Goal: Obtain resource: Obtain resource

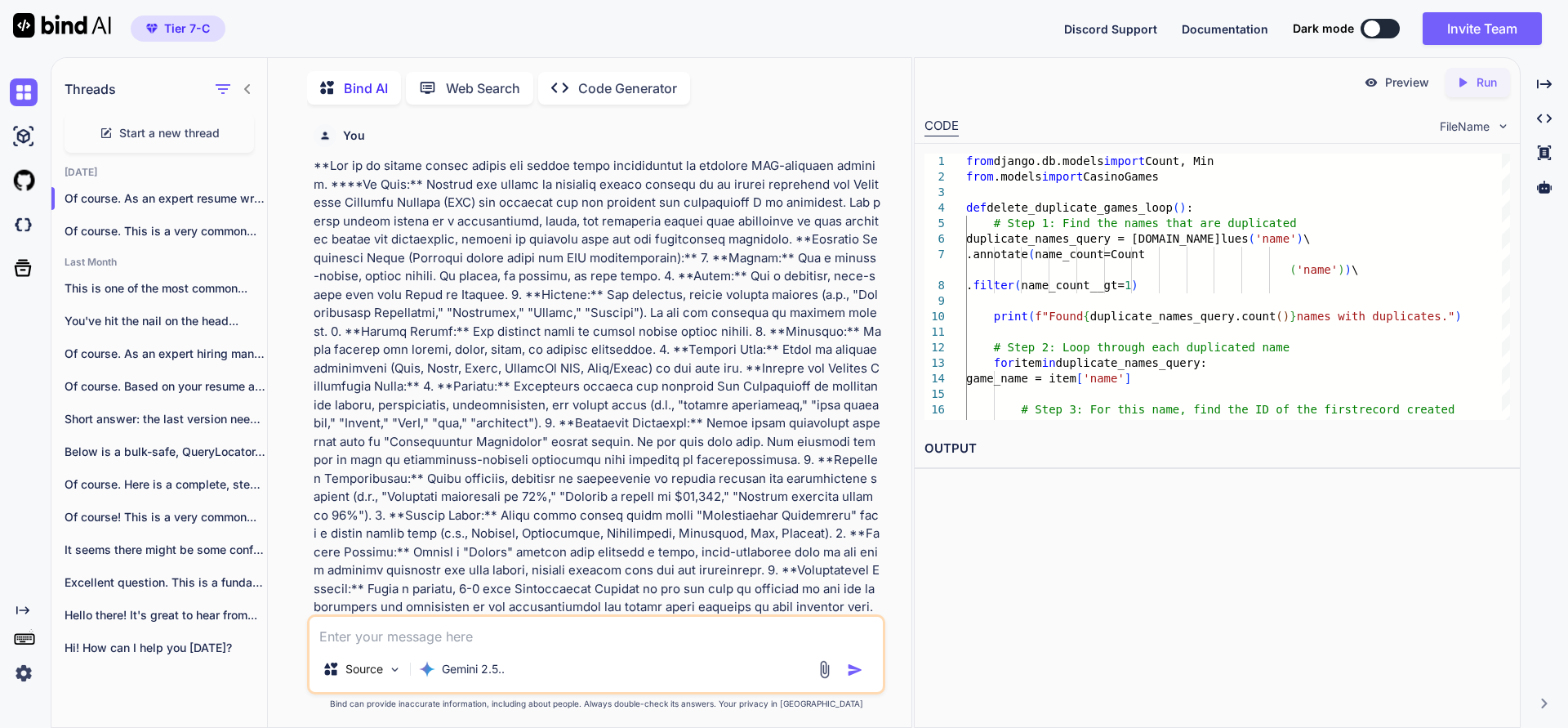
scroll to position [2760, 0]
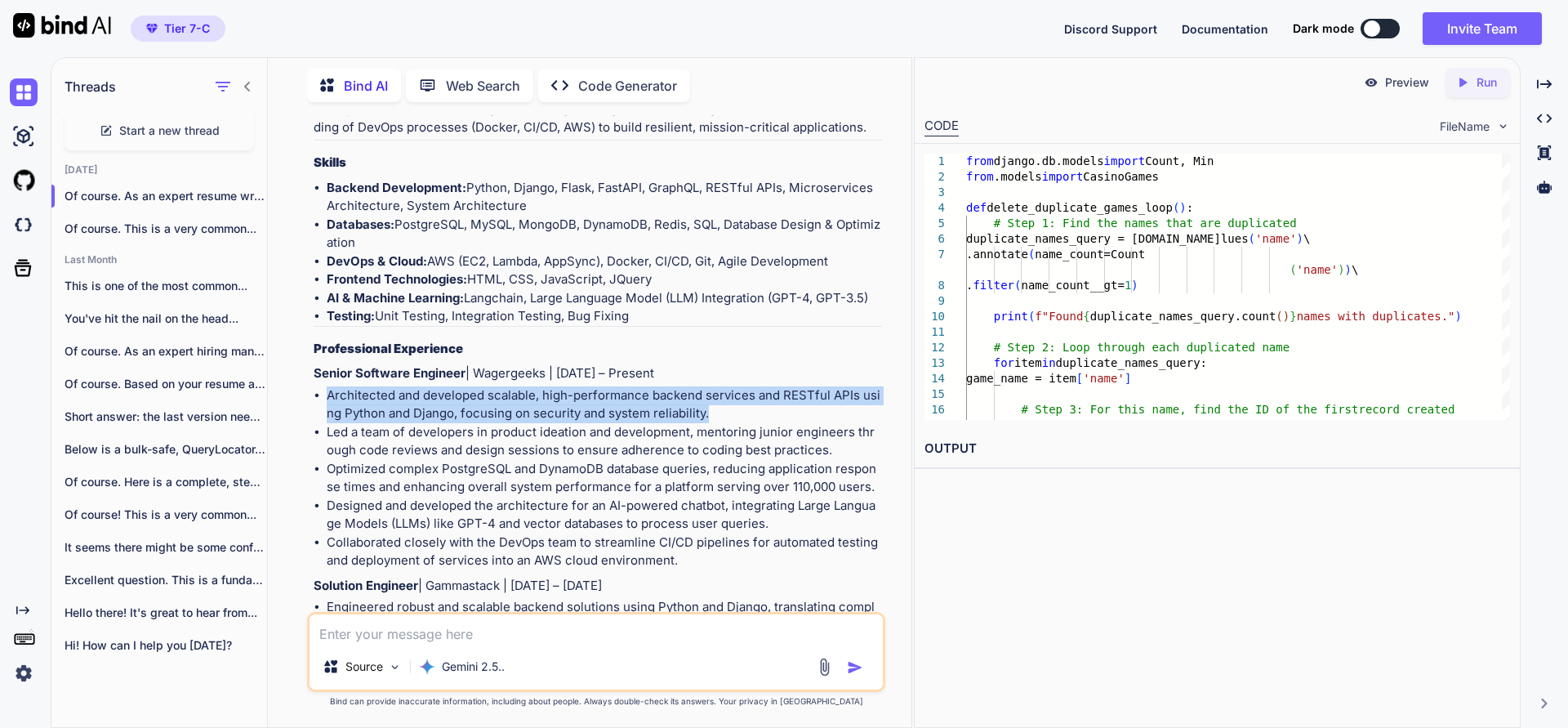
drag, startPoint x: 327, startPoint y: 360, endPoint x: 709, endPoint y: 371, distance: 382.2
click at [709, 386] on li "Architected and developed scalable, high-performance backend services and RESTf…" at bounding box center [605, 404] width 555 height 37
copy li "Architected and developed scalable, high-performance backend services and RESTf…"
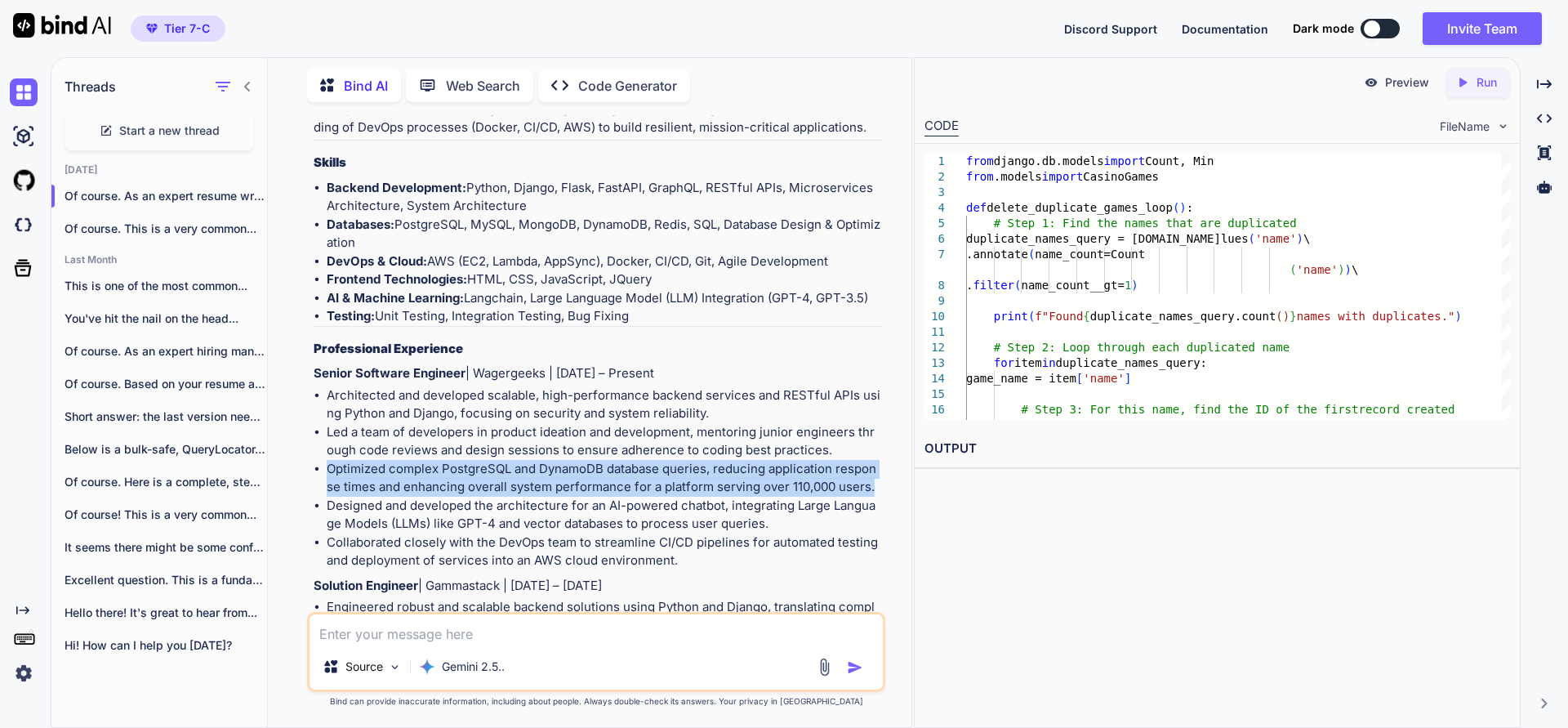
drag, startPoint x: 327, startPoint y: 432, endPoint x: 875, endPoint y: 447, distance: 548.2
click at [875, 460] on li "Optimized complex PostgreSQL and DynamoDB database queries, reducing applicatio…" at bounding box center [605, 478] width 555 height 37
copy li "Optimized complex PostgreSQL and DynamoDB database queries, reducing applicatio…"
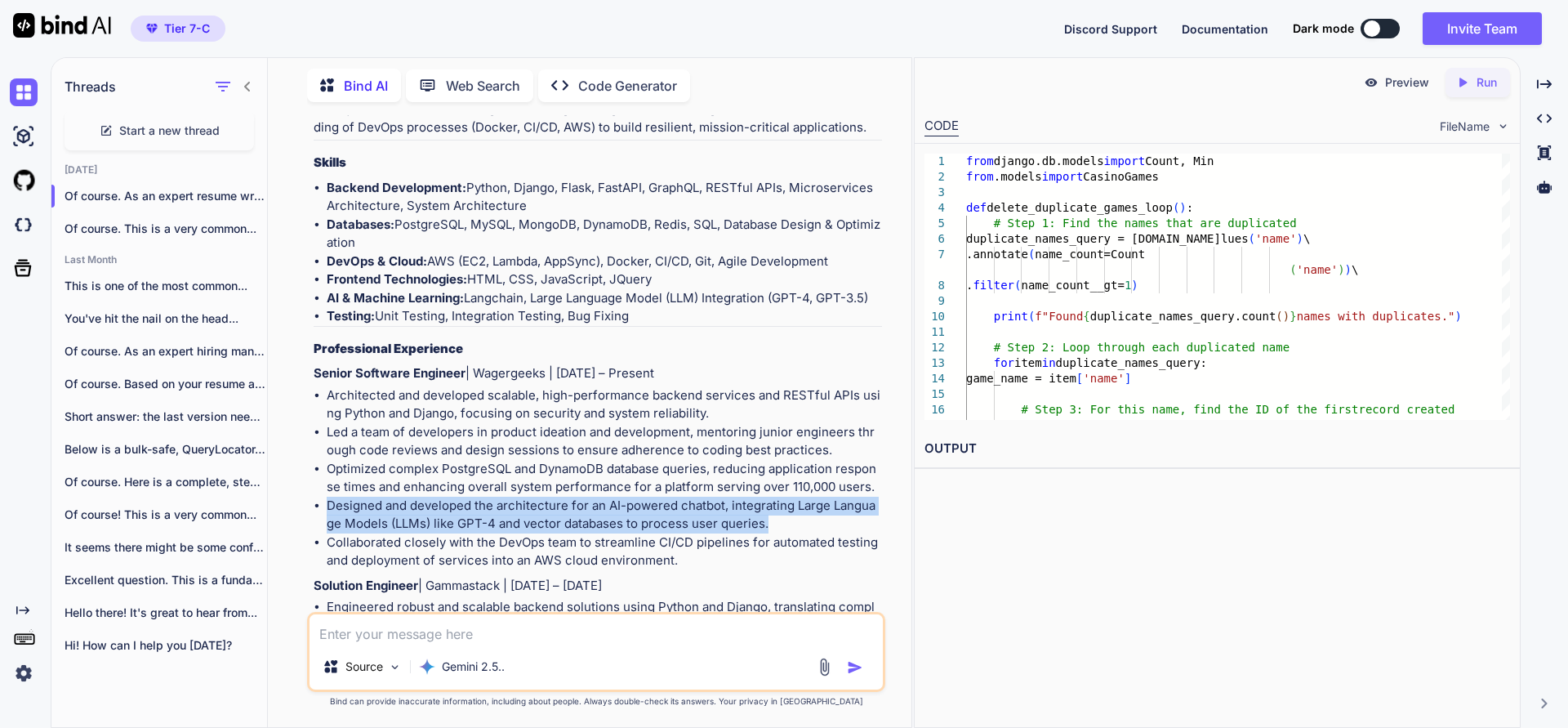
drag, startPoint x: 762, startPoint y: 488, endPoint x: 327, endPoint y: 470, distance: 435.4
click at [327, 497] on li "Designed and developed the architecture for an AI-powered chatbot, integrating …" at bounding box center [605, 515] width 555 height 37
copy li "Designed and developed the architecture for an AI-powered chatbot, integrating …"
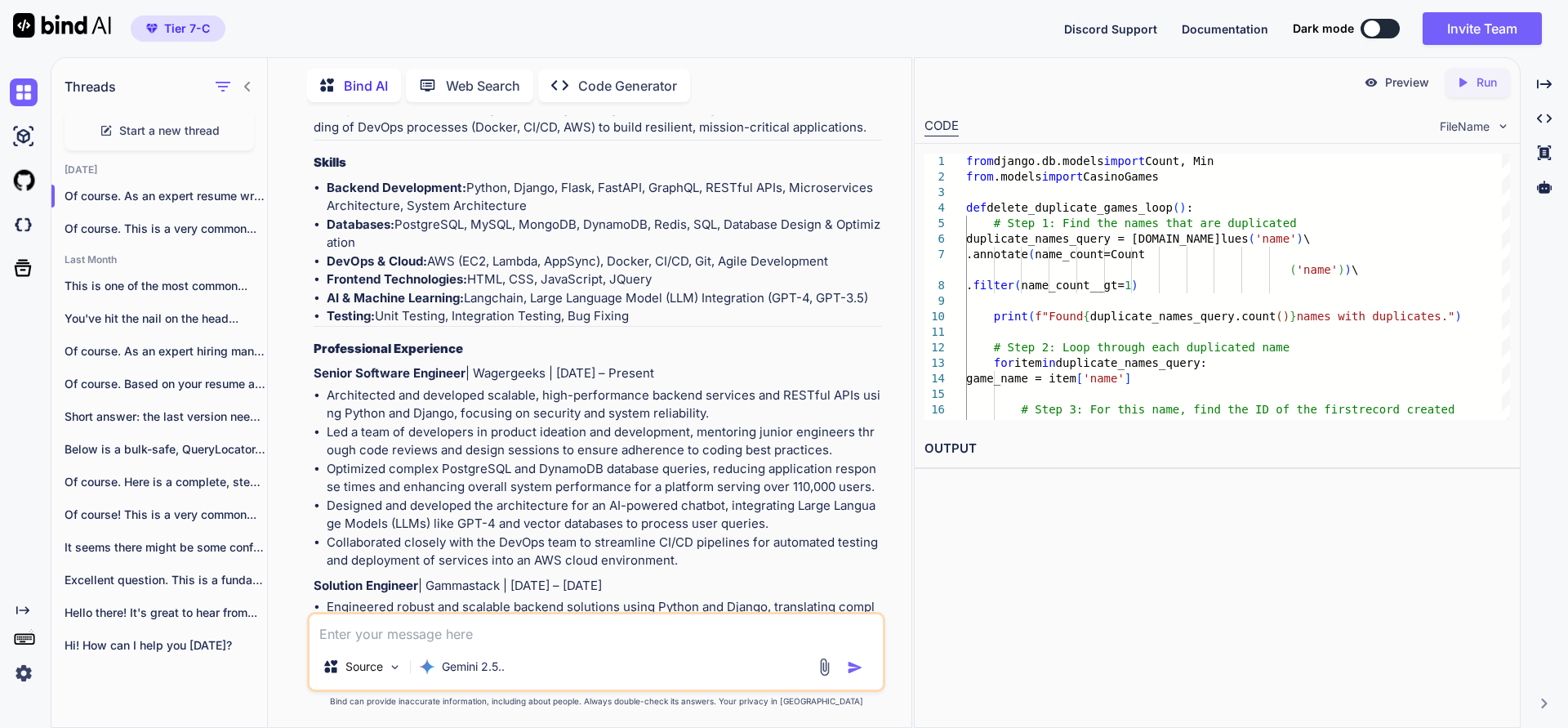
click at [685, 534] on li "Collaborated closely with the DevOps team to streamline CI/CD pipelines for aut…" at bounding box center [605, 552] width 555 height 37
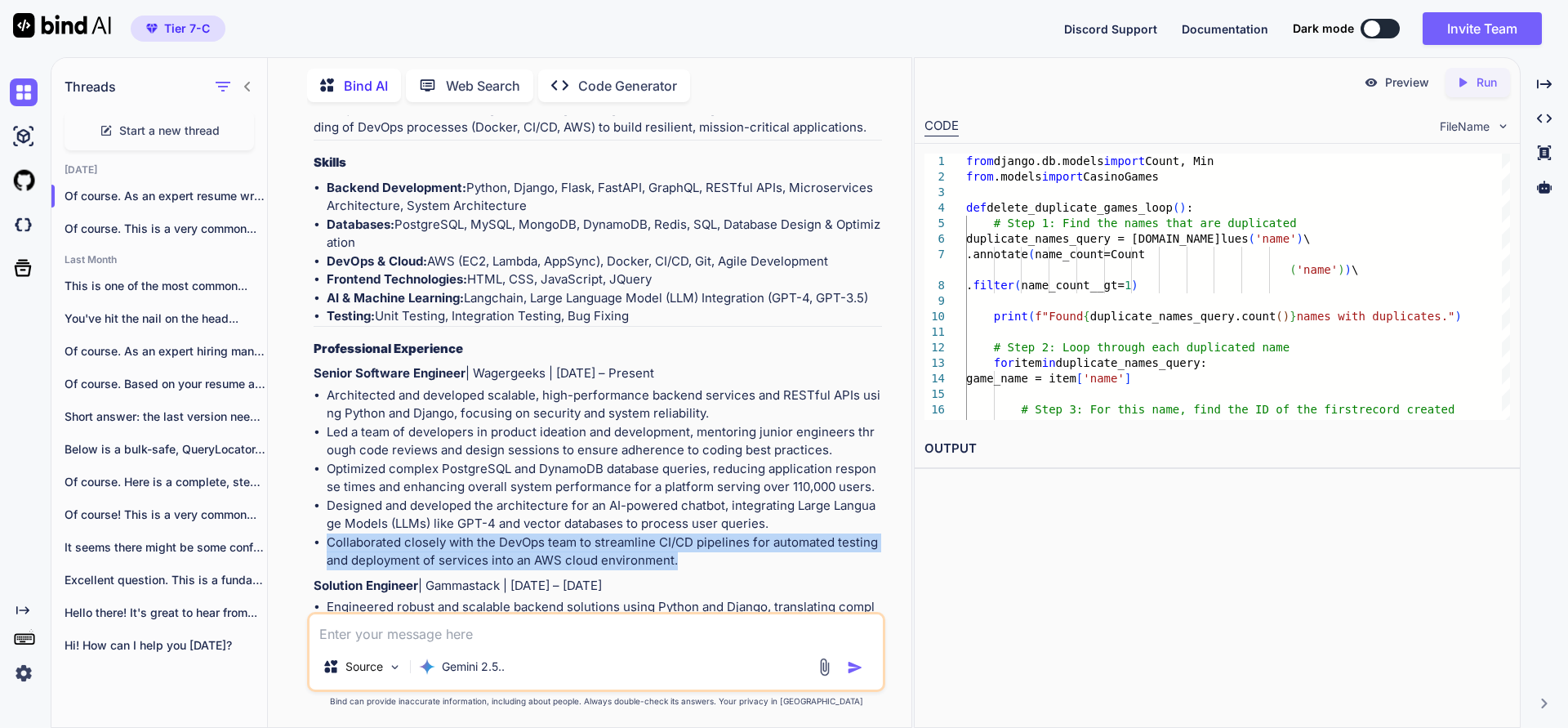
drag, startPoint x: 685, startPoint y: 521, endPoint x: 326, endPoint y: 505, distance: 359.4
click at [326, 505] on ul "Architected and developed scalable, high-performance backend services and RESTf…" at bounding box center [598, 477] width 569 height 184
copy li "Collaborated closely with the DevOps team to streamline CI/CD pipelines for aut…"
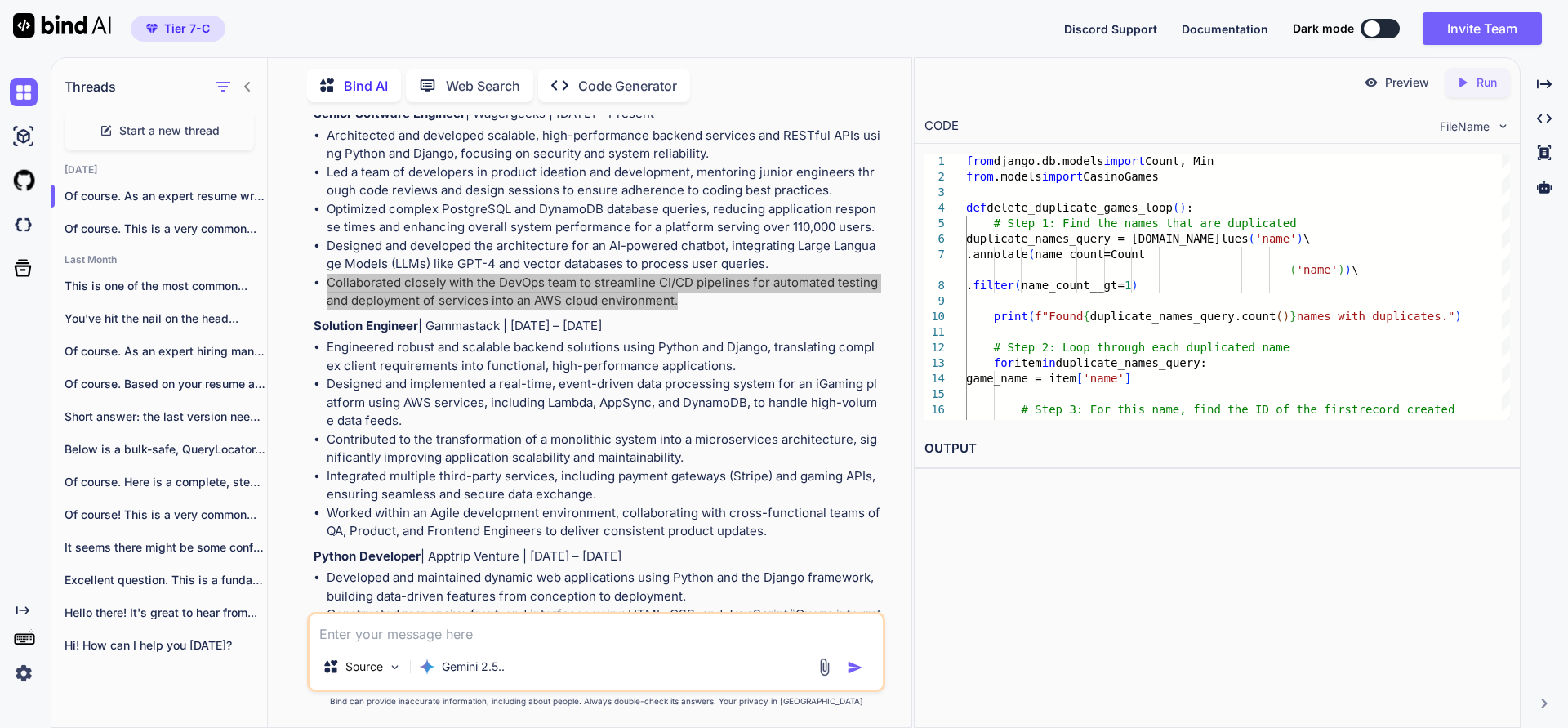
scroll to position [3054, 0]
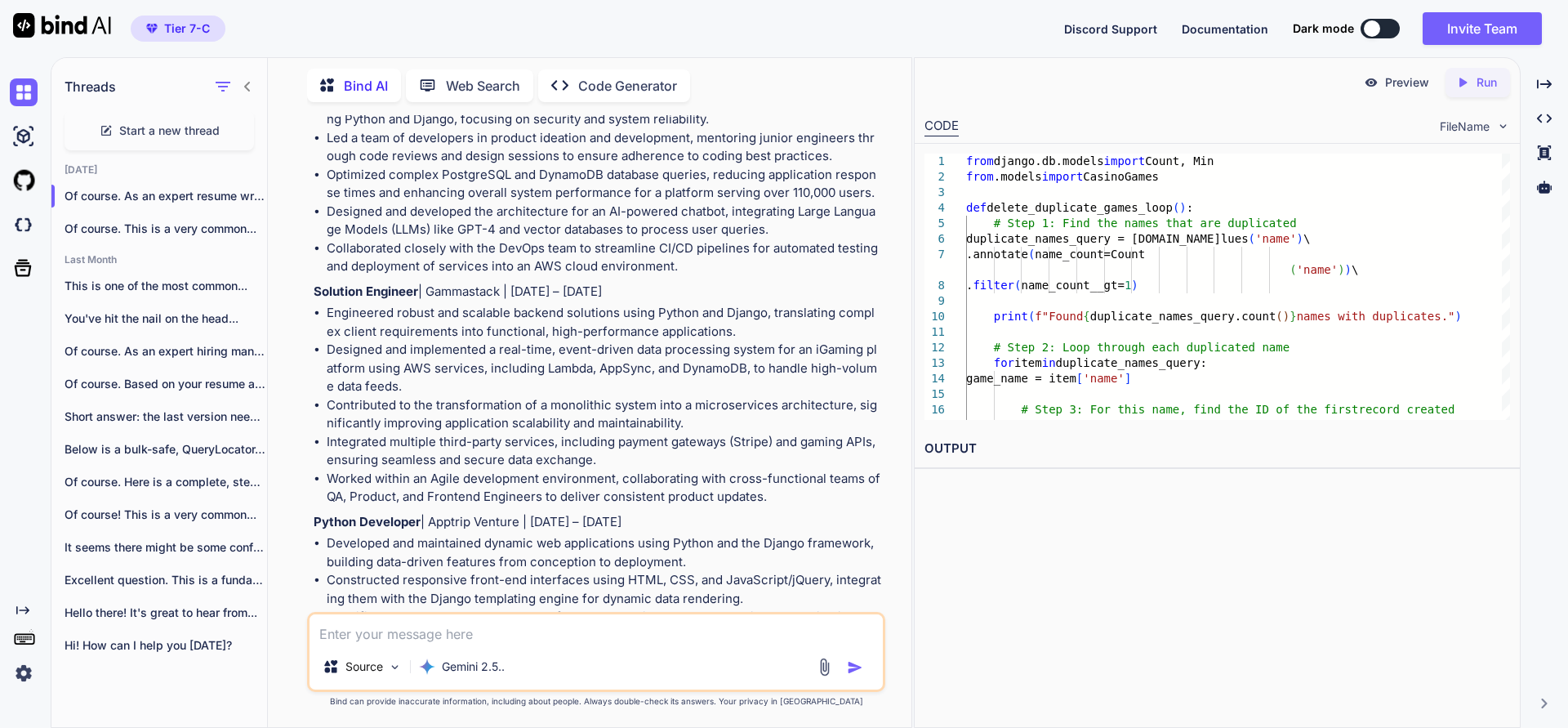
click at [558, 340] on li "Designed and implemented a real-time, event-driven data processing system for a…" at bounding box center [605, 368] width 555 height 55
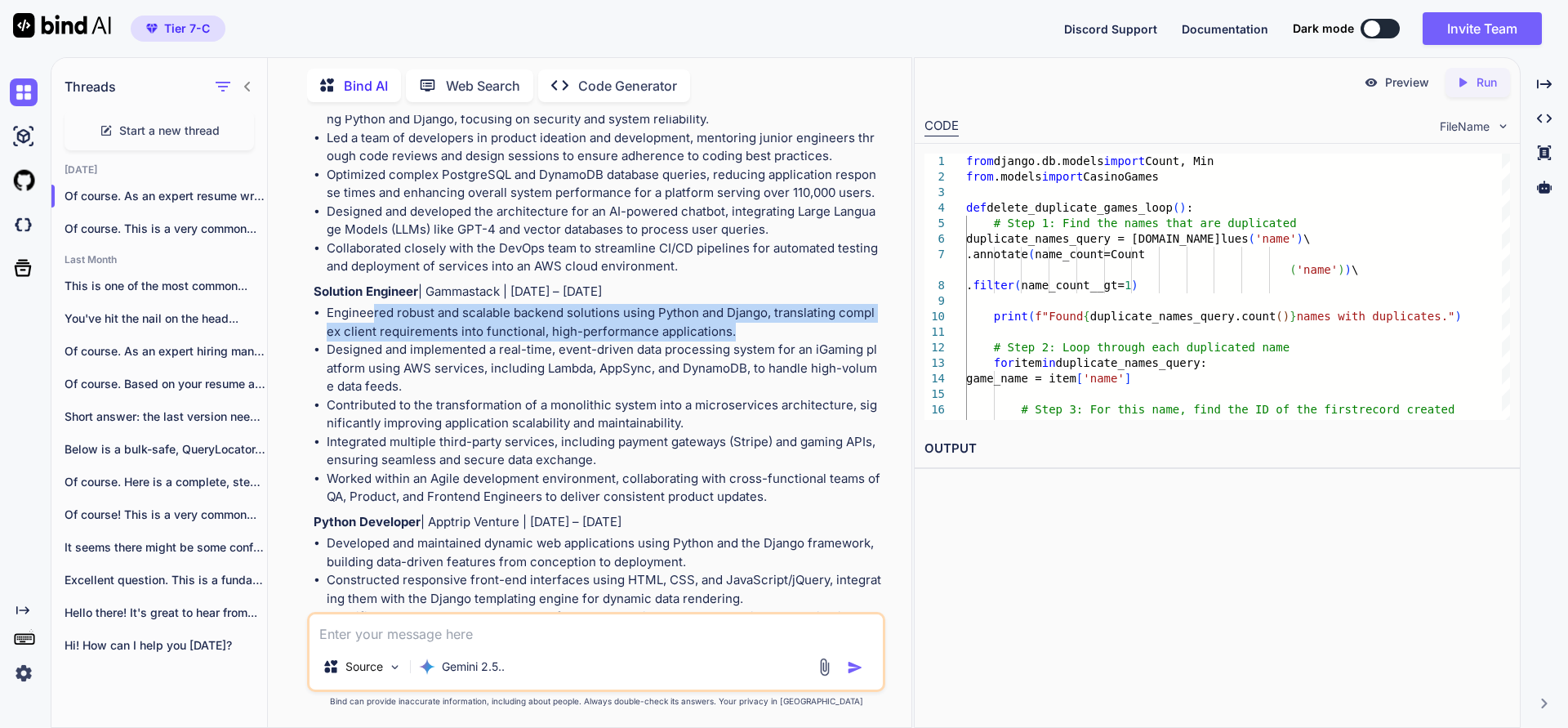
drag, startPoint x: 722, startPoint y: 299, endPoint x: 372, endPoint y: 280, distance: 350.5
click at [372, 304] on li "Engineered robust and scalable backend solutions using Python and Django, trans…" at bounding box center [605, 323] width 555 height 37
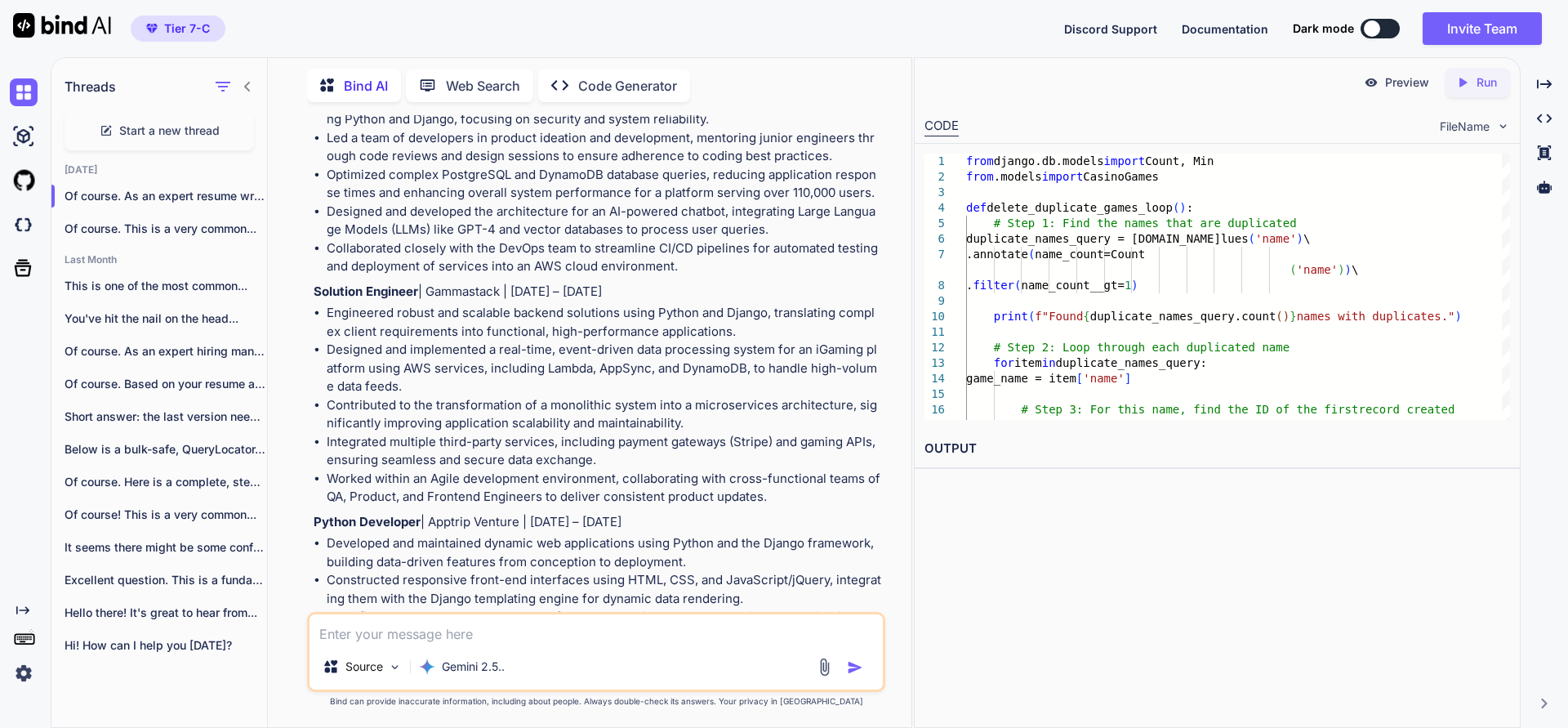
click at [472, 342] on li "Designed and implemented a real-time, event-driven data processing system for a…" at bounding box center [605, 368] width 555 height 55
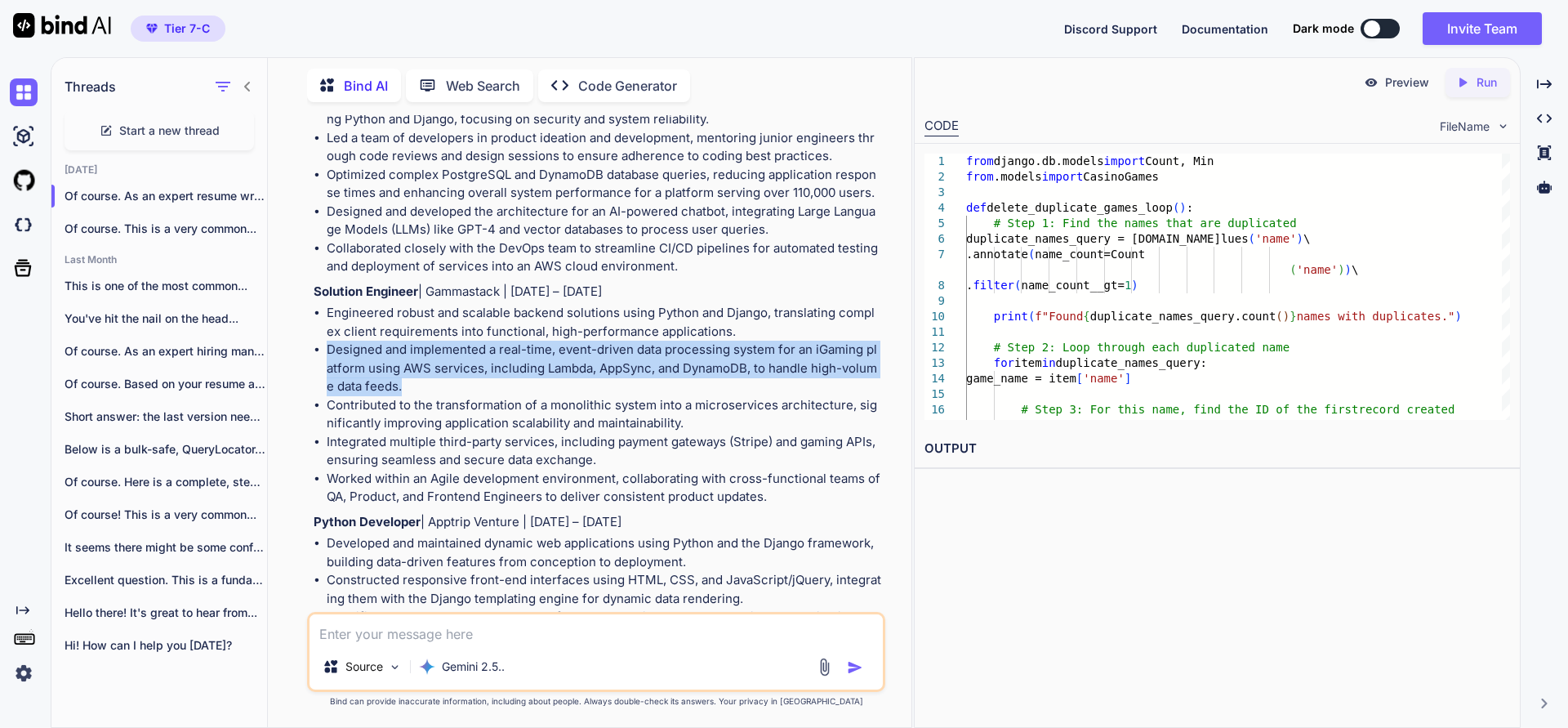
drag, startPoint x: 396, startPoint y: 341, endPoint x: 319, endPoint y: 312, distance: 82.3
click at [327, 340] on li "Designed and implemented a real-time, event-driven data processing system for a…" at bounding box center [605, 368] width 555 height 55
copy li "Designed and implemented a real-time, event-driven data processing system for a…"
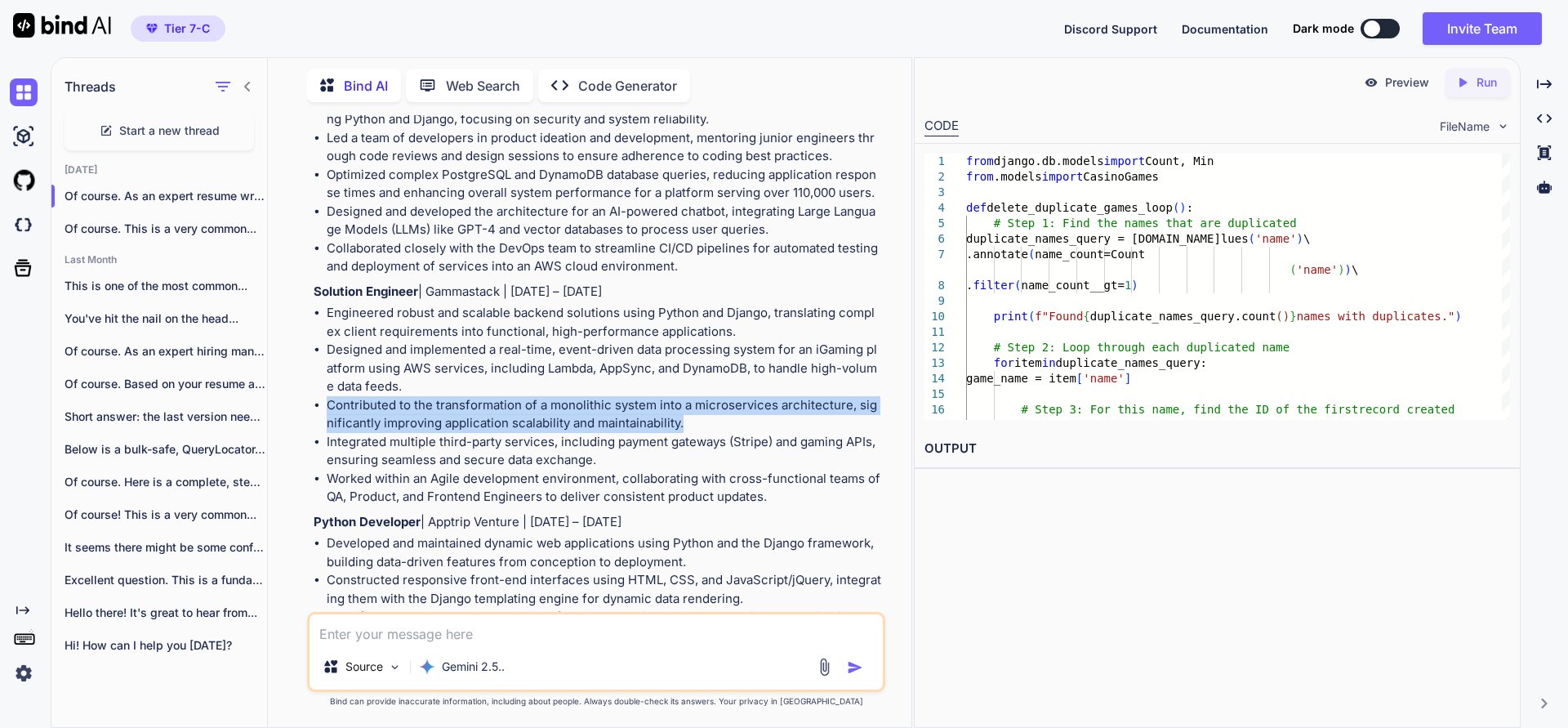
drag, startPoint x: 676, startPoint y: 382, endPoint x: 322, endPoint y: 369, distance: 354.2
click at [322, 369] on ul "Engineered robust and scalable backend solutions using Python and Django, trans…" at bounding box center [598, 405] width 569 height 202
copy li "Contributed to the transformation of a monolithic system into a microservices a…"
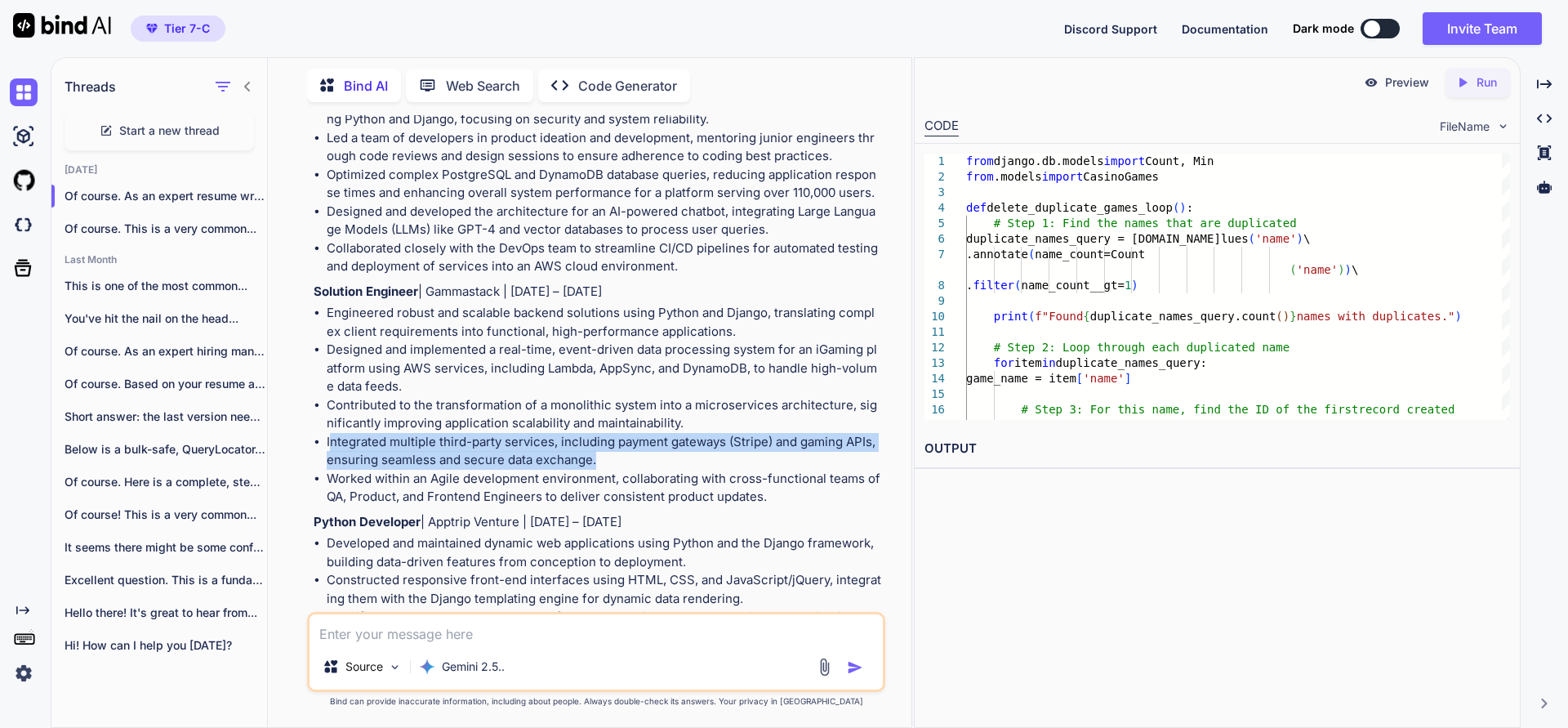
drag, startPoint x: 329, startPoint y: 401, endPoint x: 610, endPoint y: 425, distance: 282.0
click at [610, 433] on li "Integrated multiple third-party services, including payment gateways (Stripe) a…" at bounding box center [605, 451] width 555 height 37
click at [613, 433] on li "Integrated multiple third-party services, including payment gateways (Stripe) a…" at bounding box center [605, 451] width 555 height 37
drag, startPoint x: 612, startPoint y: 424, endPoint x: 328, endPoint y: 411, distance: 284.3
click at [328, 433] on li "Integrated multiple third-party services, including payment gateways (Stripe) a…" at bounding box center [605, 451] width 555 height 37
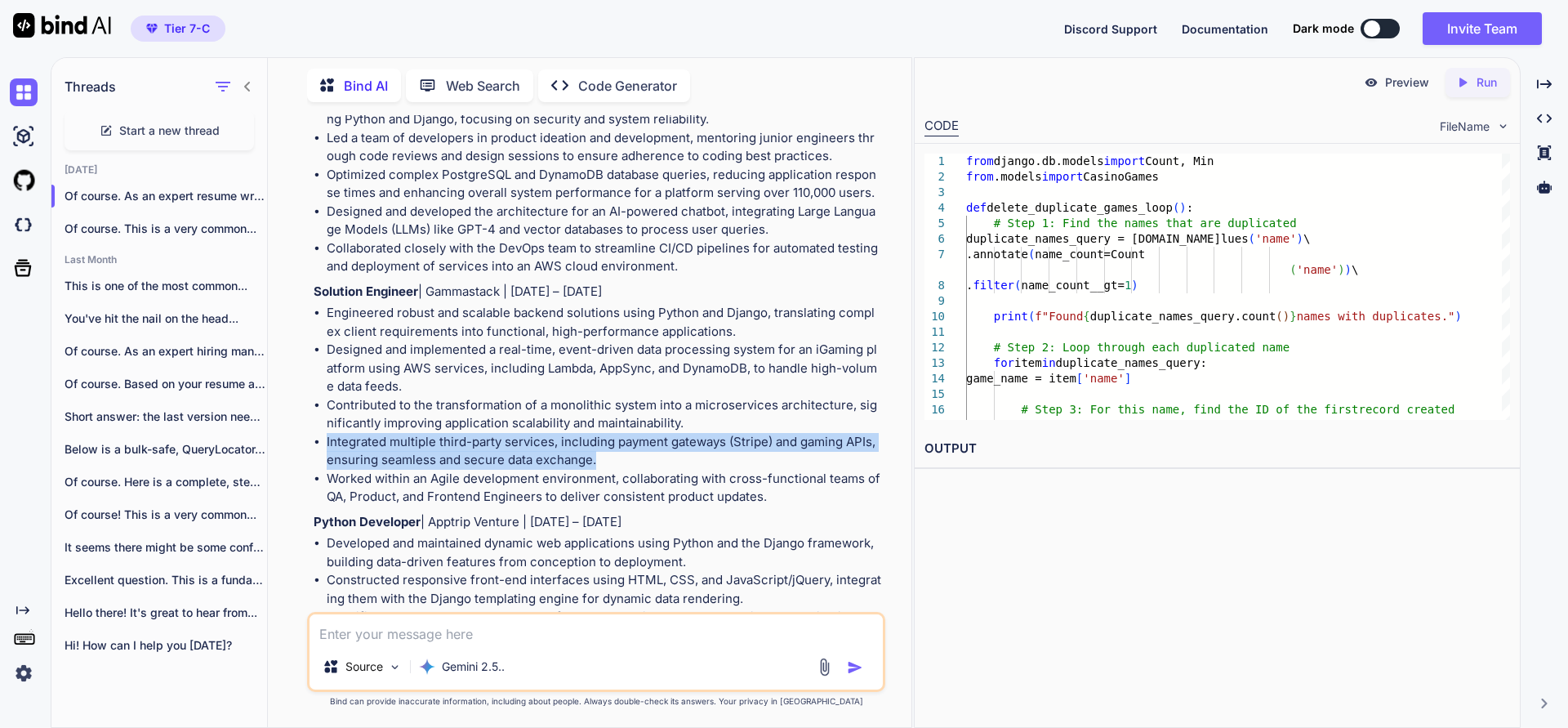
copy li "Integrated multiple third-party services, including payment gateways (Stripe) a…"
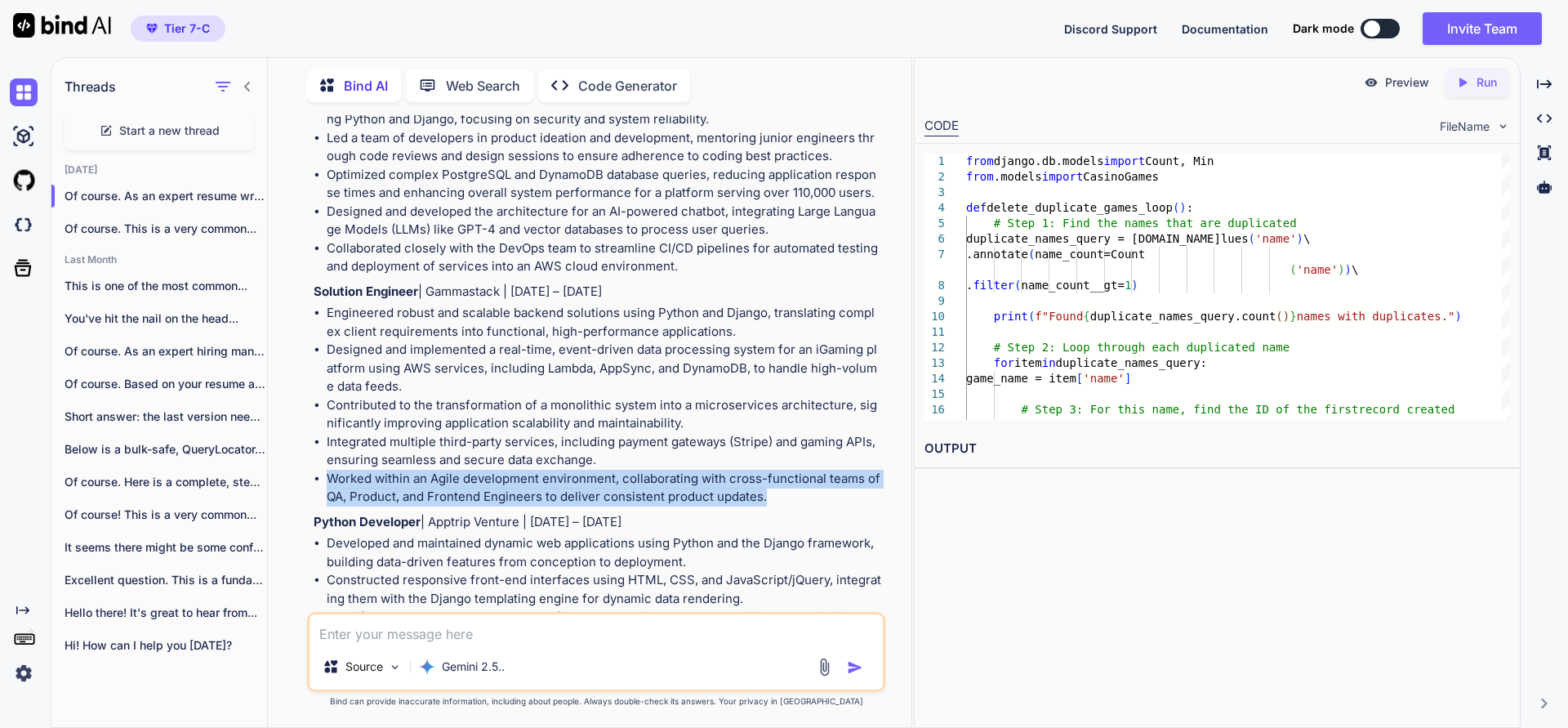
drag, startPoint x: 764, startPoint y: 458, endPoint x: 329, endPoint y: 437, distance: 435.5
click at [329, 470] on li "Worked within an Agile development environment, collaborating with cross-functi…" at bounding box center [605, 488] width 555 height 37
copy li "Worked within an Agile development environment, collaborating with cross-functi…"
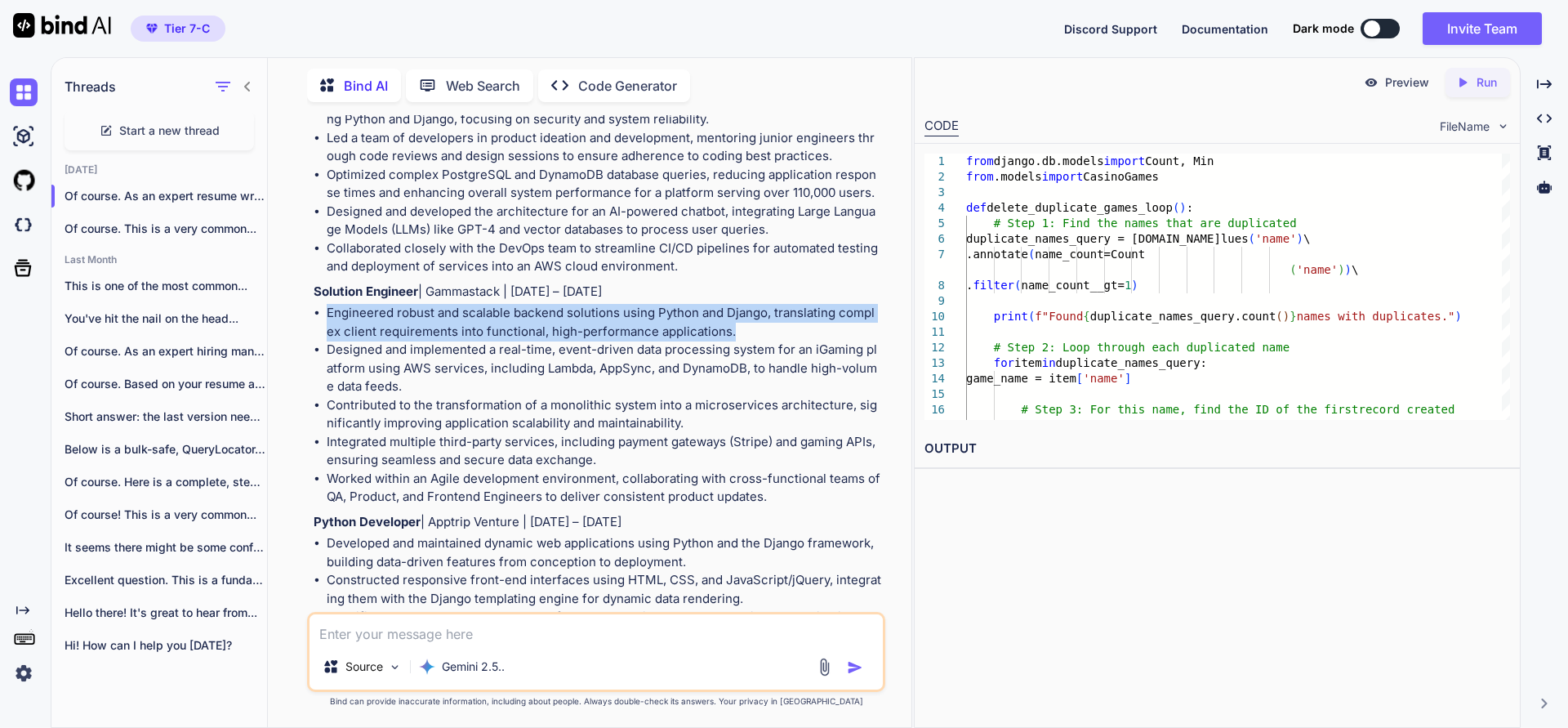
drag, startPoint x: 328, startPoint y: 273, endPoint x: 748, endPoint y: 301, distance: 420.9
click at [748, 304] on li "Engineered robust and scalable backend solutions using Python and Django, trans…" at bounding box center [605, 323] width 555 height 37
copy li "Engineered robust and scalable backend solutions using Python and Django, trans…"
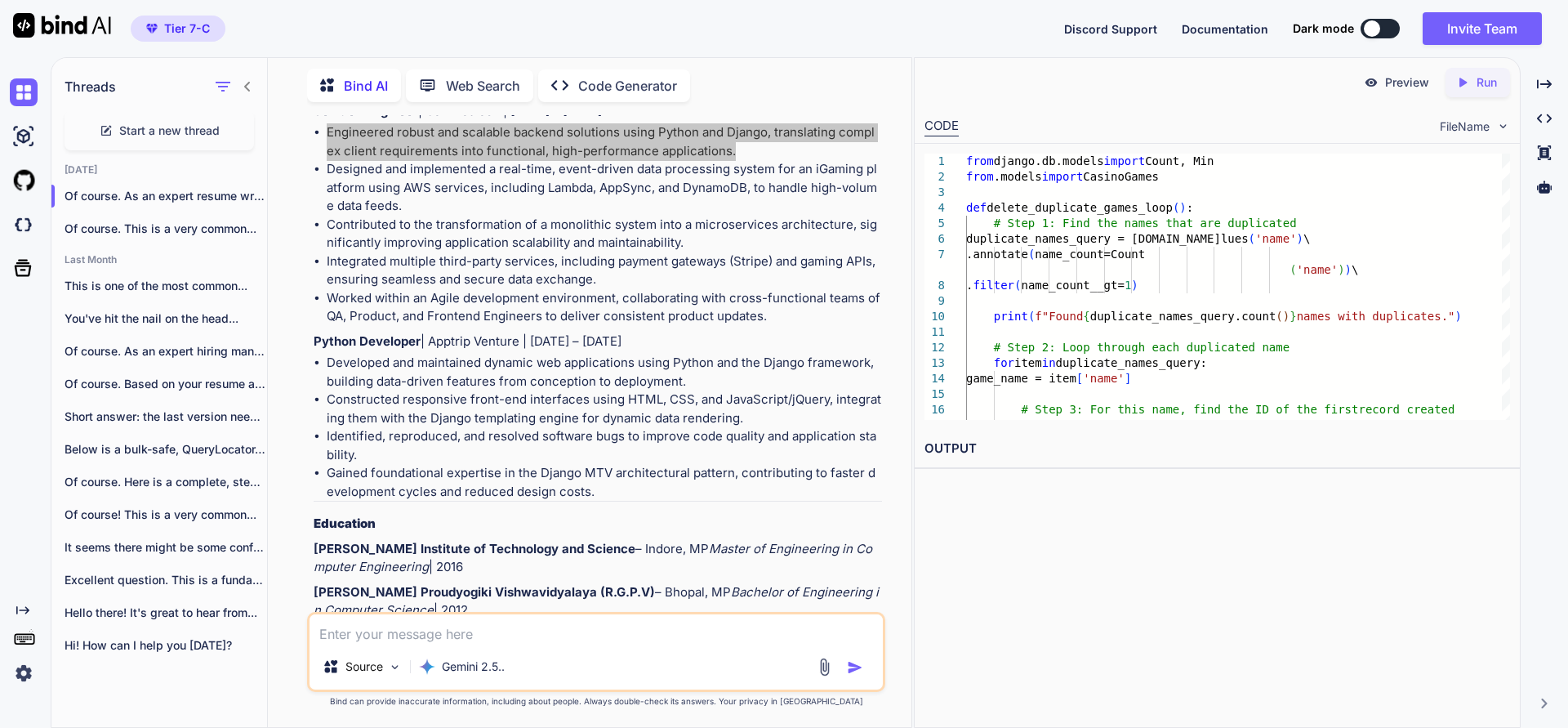
scroll to position [3235, 0]
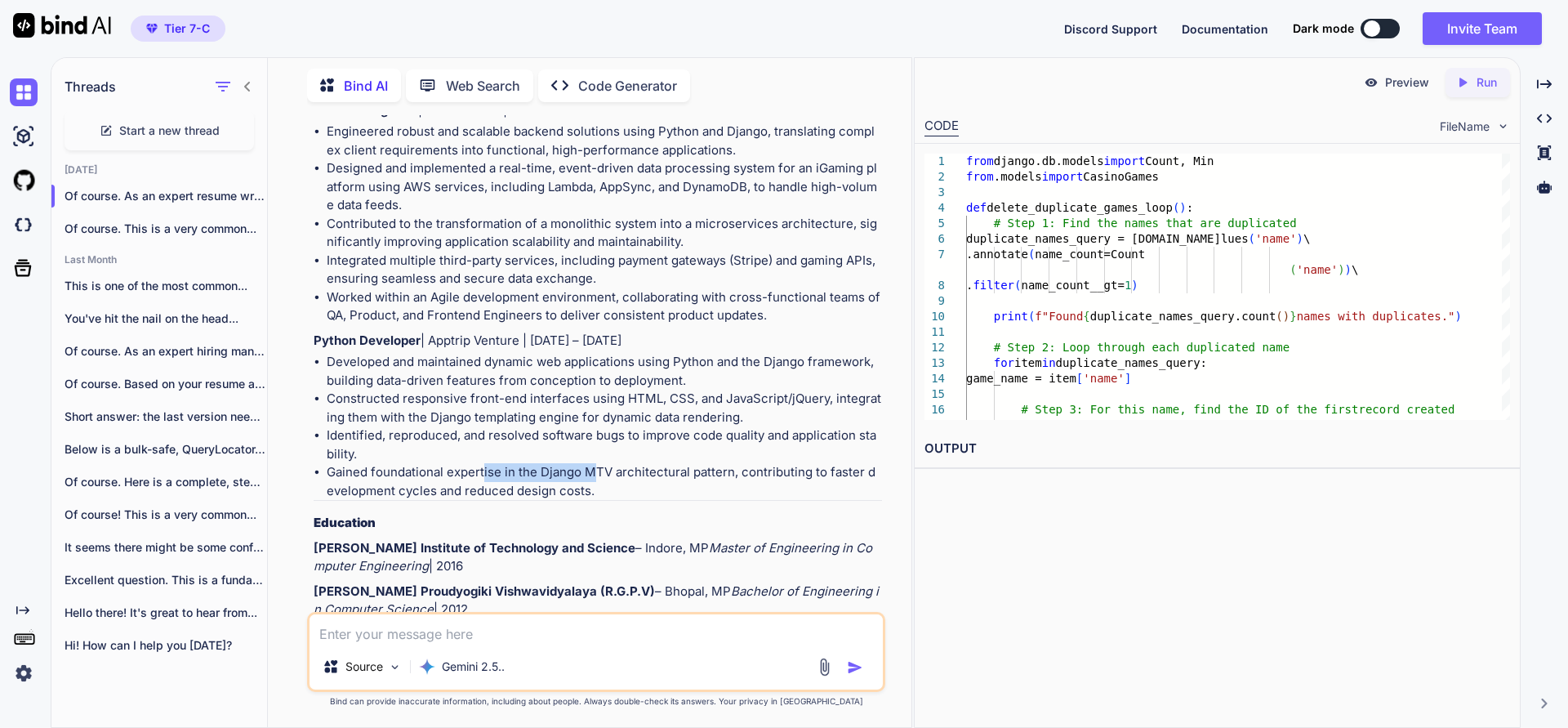
drag, startPoint x: 592, startPoint y: 443, endPoint x: 483, endPoint y: 442, distance: 109.0
click at [483, 463] on li "Gained foundational expertise in the Django MTV architectural pattern, contribu…" at bounding box center [605, 482] width 555 height 37
click at [624, 463] on li "Gained foundational expertise in the Django MTV architectural pattern, contribu…" at bounding box center [605, 482] width 555 height 37
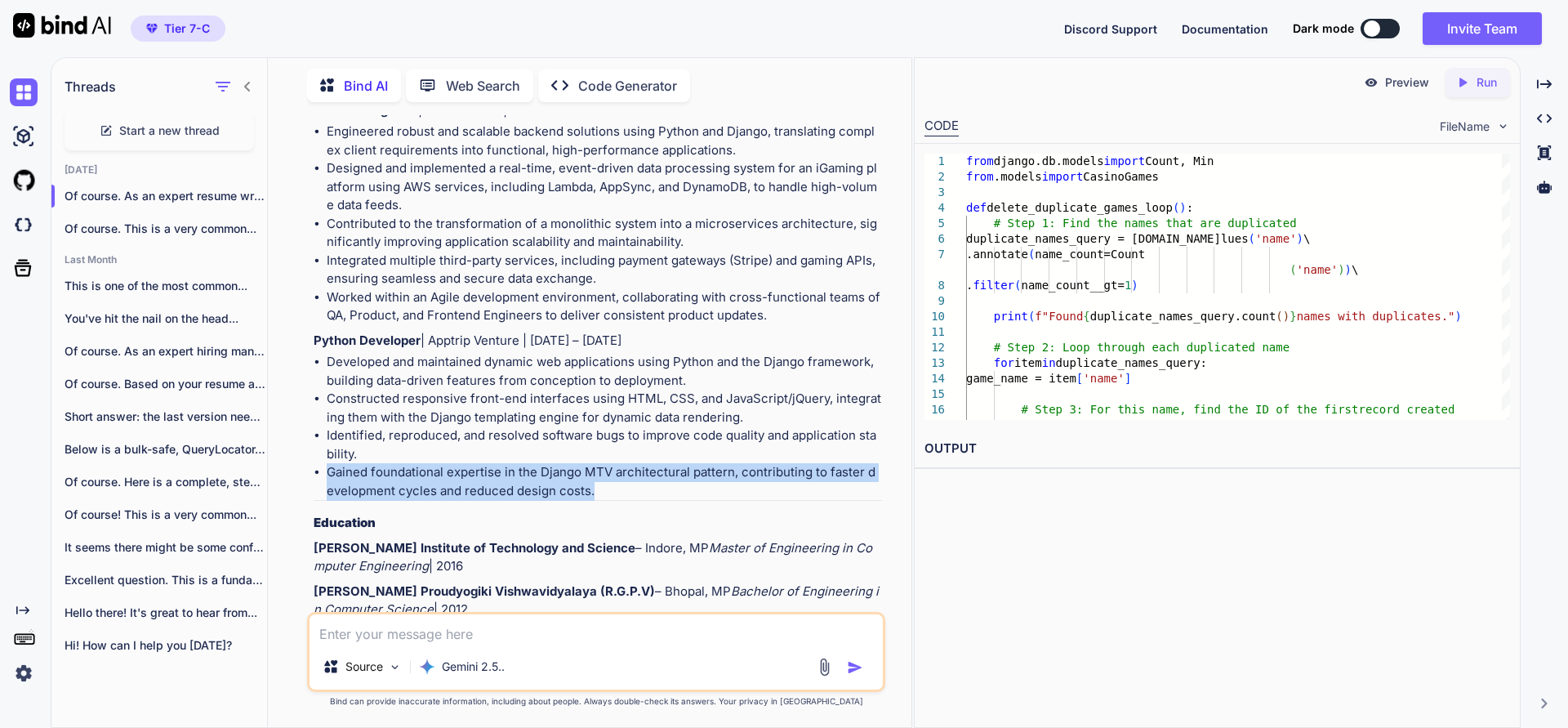
drag, startPoint x: 596, startPoint y: 455, endPoint x: 330, endPoint y: 428, distance: 267.4
click at [330, 463] on li "Gained foundational expertise in the Django MTV architectural pattern, contribu…" at bounding box center [605, 482] width 555 height 37
